Goal: Task Accomplishment & Management: Use online tool/utility

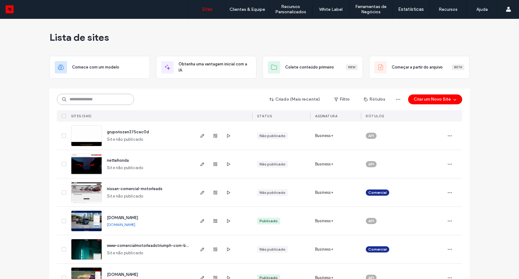
click at [93, 100] on input at bounding box center [95, 99] width 77 height 11
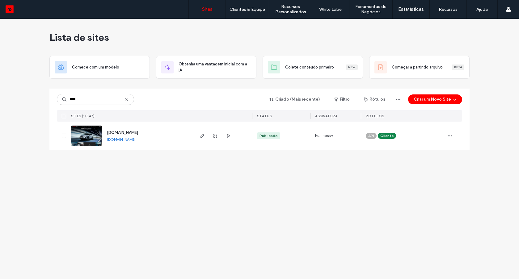
type input "****"
click at [98, 135] on img at bounding box center [86, 147] width 30 height 42
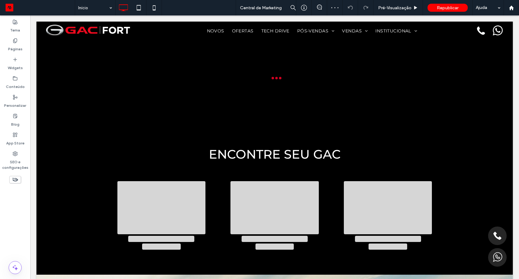
scroll to position [369, 0]
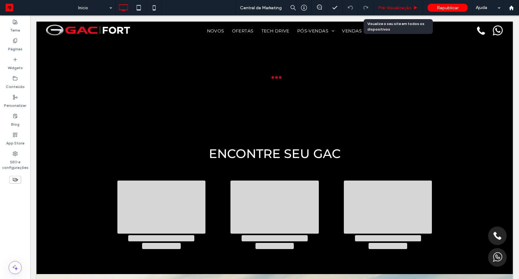
click at [397, 7] on span "Pré-Visualizaçāo" at bounding box center [394, 7] width 33 height 5
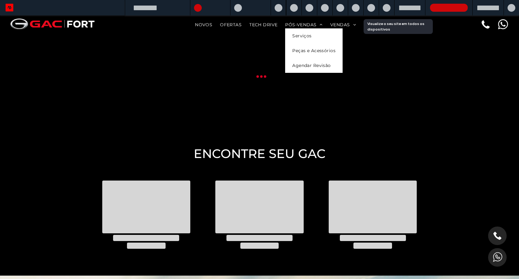
scroll to position [401, 0]
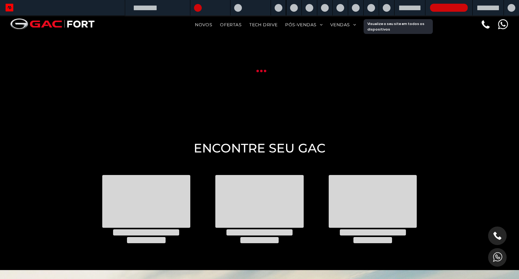
click at [225, 27] on span "Ofertas" at bounding box center [231, 25] width 22 height 8
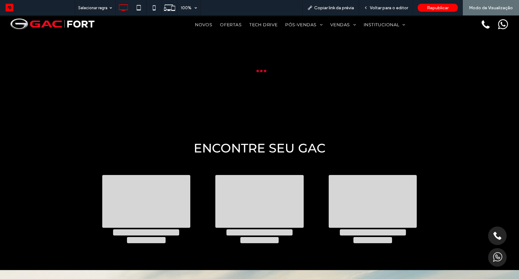
click at [229, 24] on div at bounding box center [259, 139] width 519 height 279
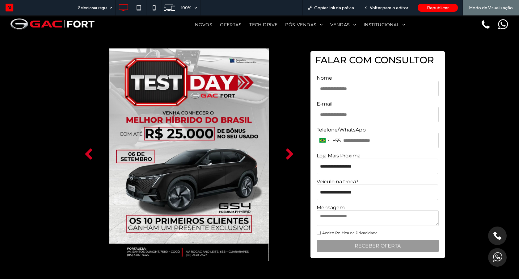
scroll to position [198, 0]
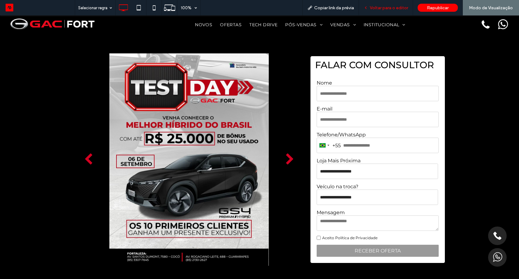
click at [381, 7] on span "Voltar para o editor" at bounding box center [389, 7] width 38 height 5
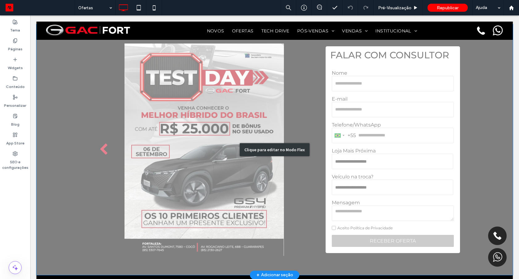
click at [186, 141] on div "Clique para editar no Modo Flex" at bounding box center [274, 149] width 476 height 250
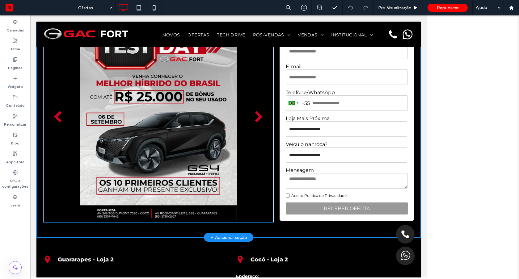
scroll to position [200, 0]
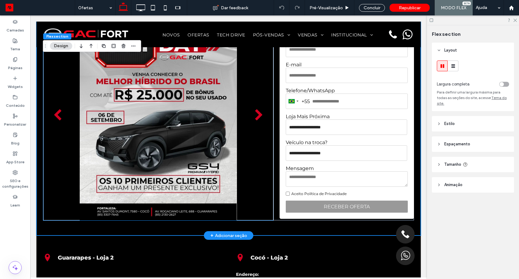
click at [179, 145] on div at bounding box center [158, 119] width 230 height 180
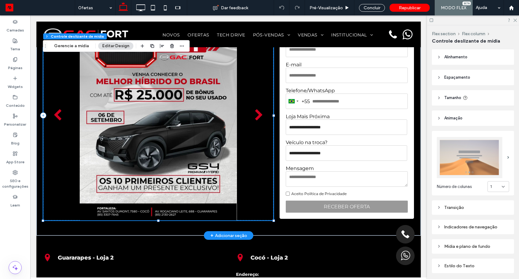
click at [179, 145] on div at bounding box center [158, 119] width 230 height 180
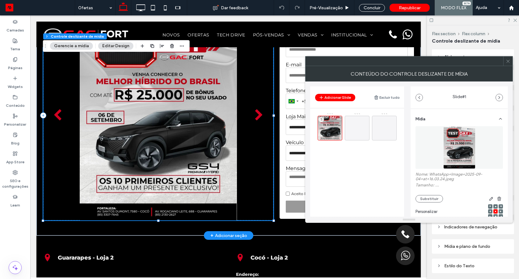
click at [179, 145] on div at bounding box center [158, 119] width 230 height 180
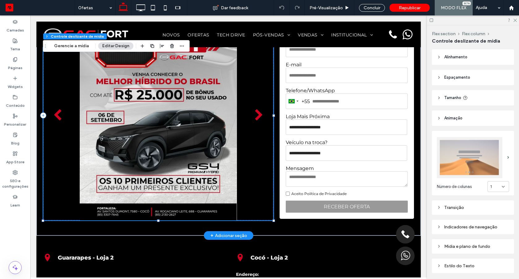
click at [179, 145] on div at bounding box center [158, 119] width 230 height 180
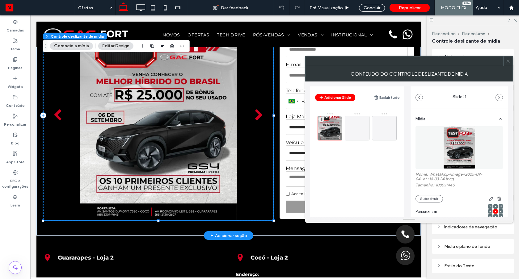
click at [334, 135] on div at bounding box center [330, 136] width 24 height 7
click at [337, 137] on use at bounding box center [338, 137] width 4 height 4
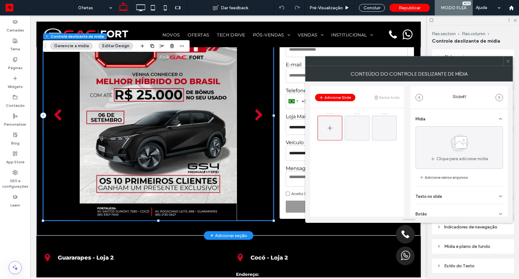
click at [327, 125] on icon at bounding box center [329, 127] width 7 height 7
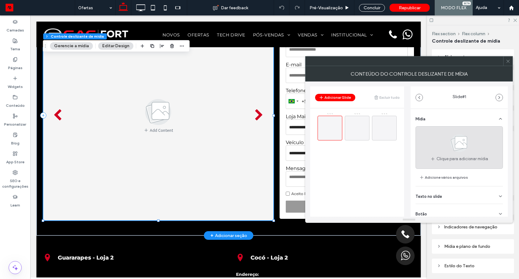
click at [450, 144] on use at bounding box center [459, 143] width 18 height 18
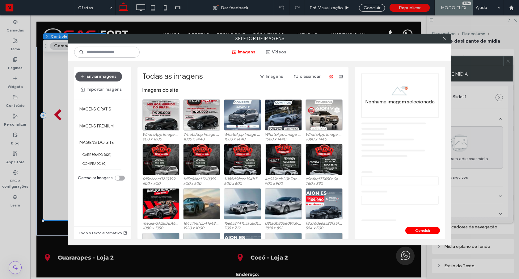
click at [114, 78] on button "Enviar imagens" at bounding box center [98, 77] width 47 height 10
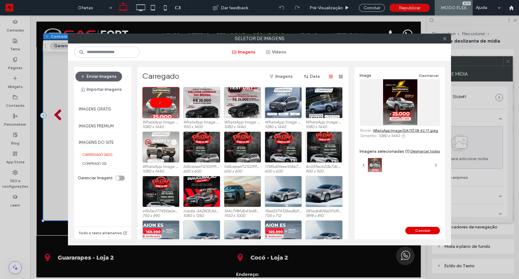
click at [415, 229] on button "Concluir" at bounding box center [422, 230] width 35 height 7
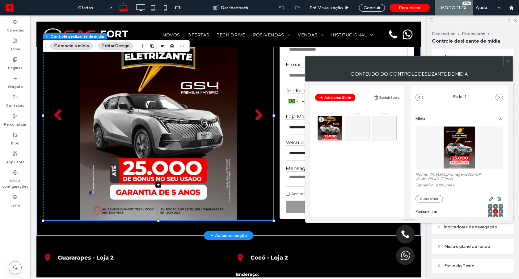
click at [506, 61] on icon at bounding box center [508, 61] width 5 height 5
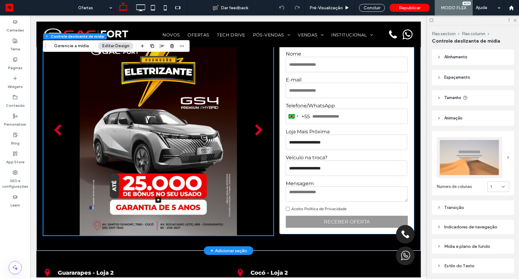
scroll to position [161, 0]
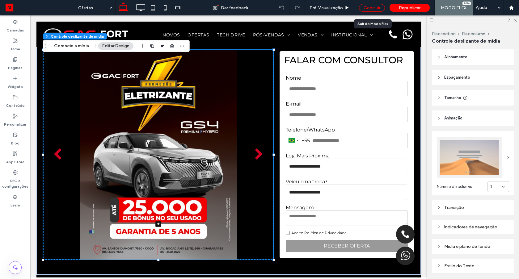
click at [368, 6] on div "Concluir" at bounding box center [372, 8] width 26 height 8
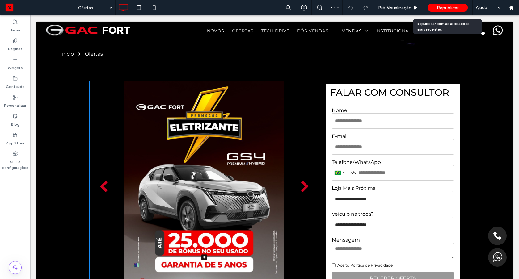
click at [442, 8] on span "Republicar" at bounding box center [448, 7] width 22 height 5
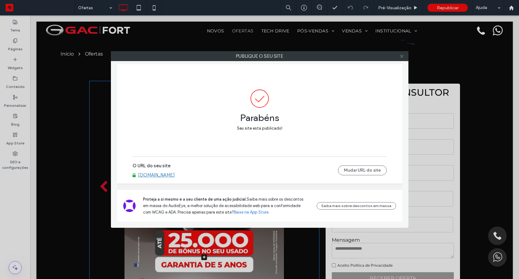
click at [402, 55] on icon at bounding box center [401, 56] width 5 height 5
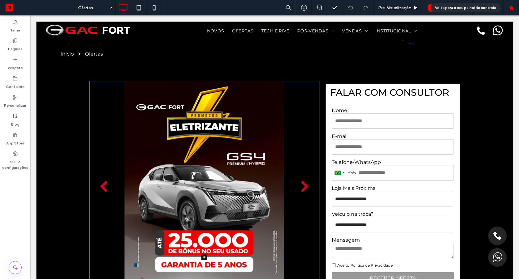
click at [511, 8] on use at bounding box center [511, 7] width 5 height 5
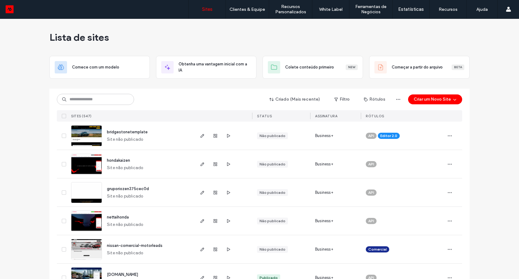
click at [87, 165] on img at bounding box center [86, 175] width 30 height 42
